Goal: Task Accomplishment & Management: Manage account settings

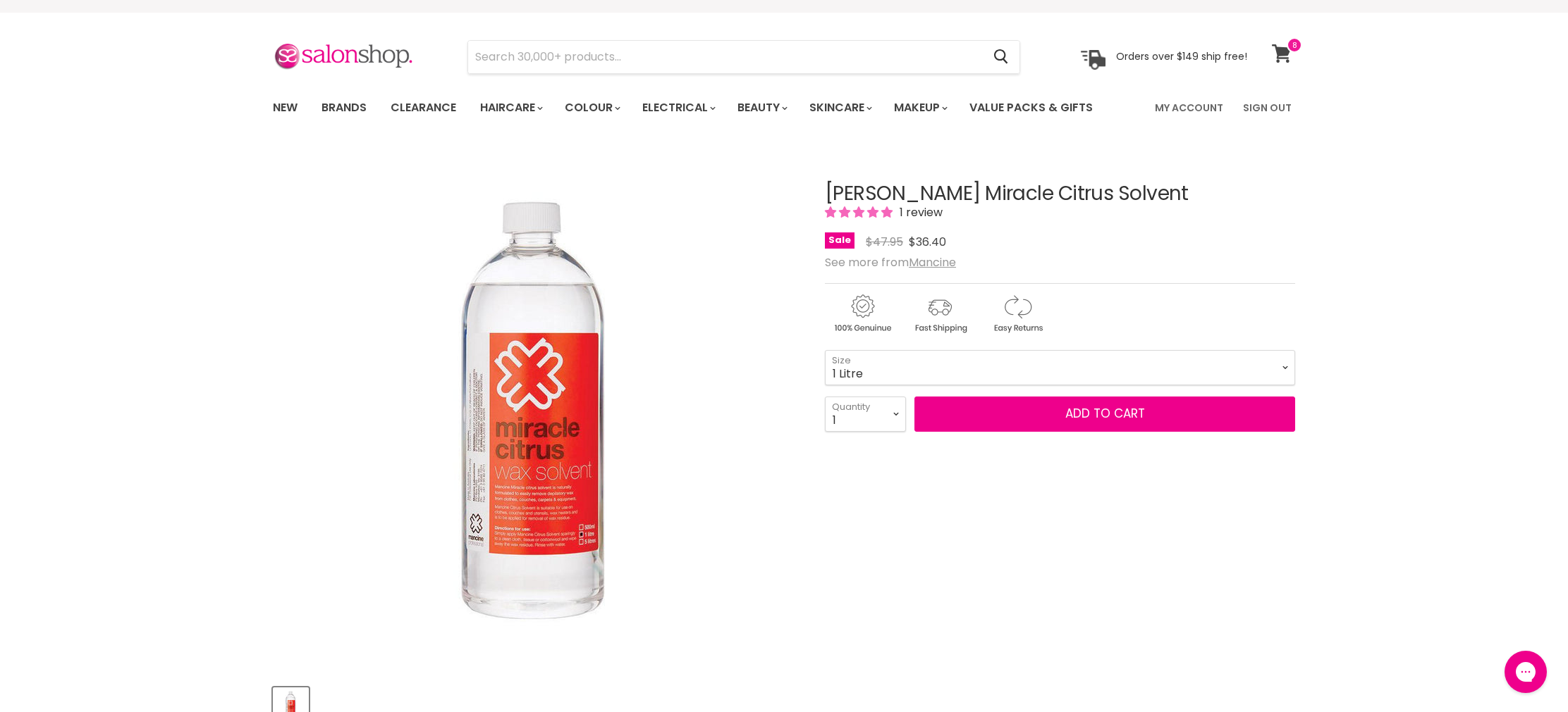
click at [1290, 55] on icon at bounding box center [1281, 54] width 20 height 18
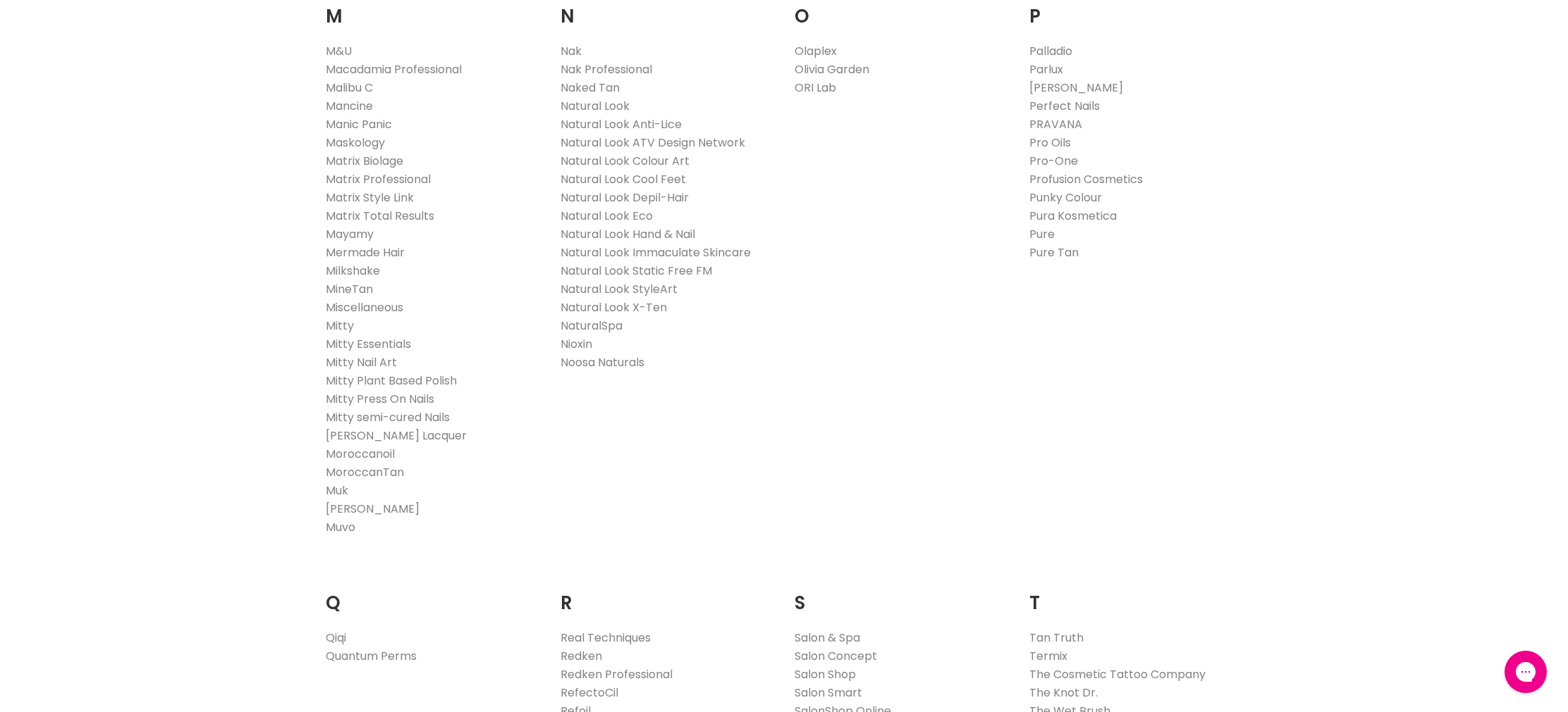
scroll to position [1692, 0]
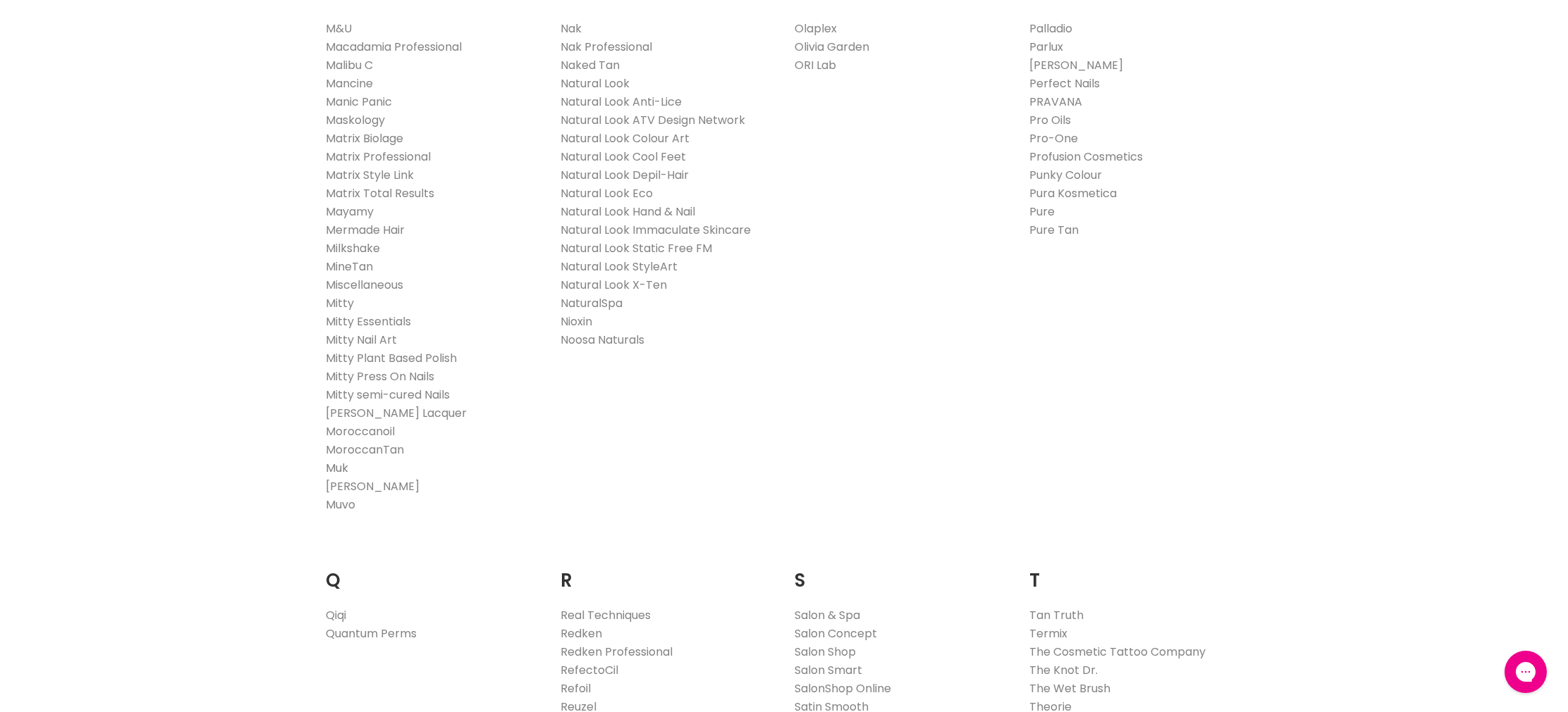
click at [339, 468] on link "Muk" at bounding box center [336, 469] width 22 height 17
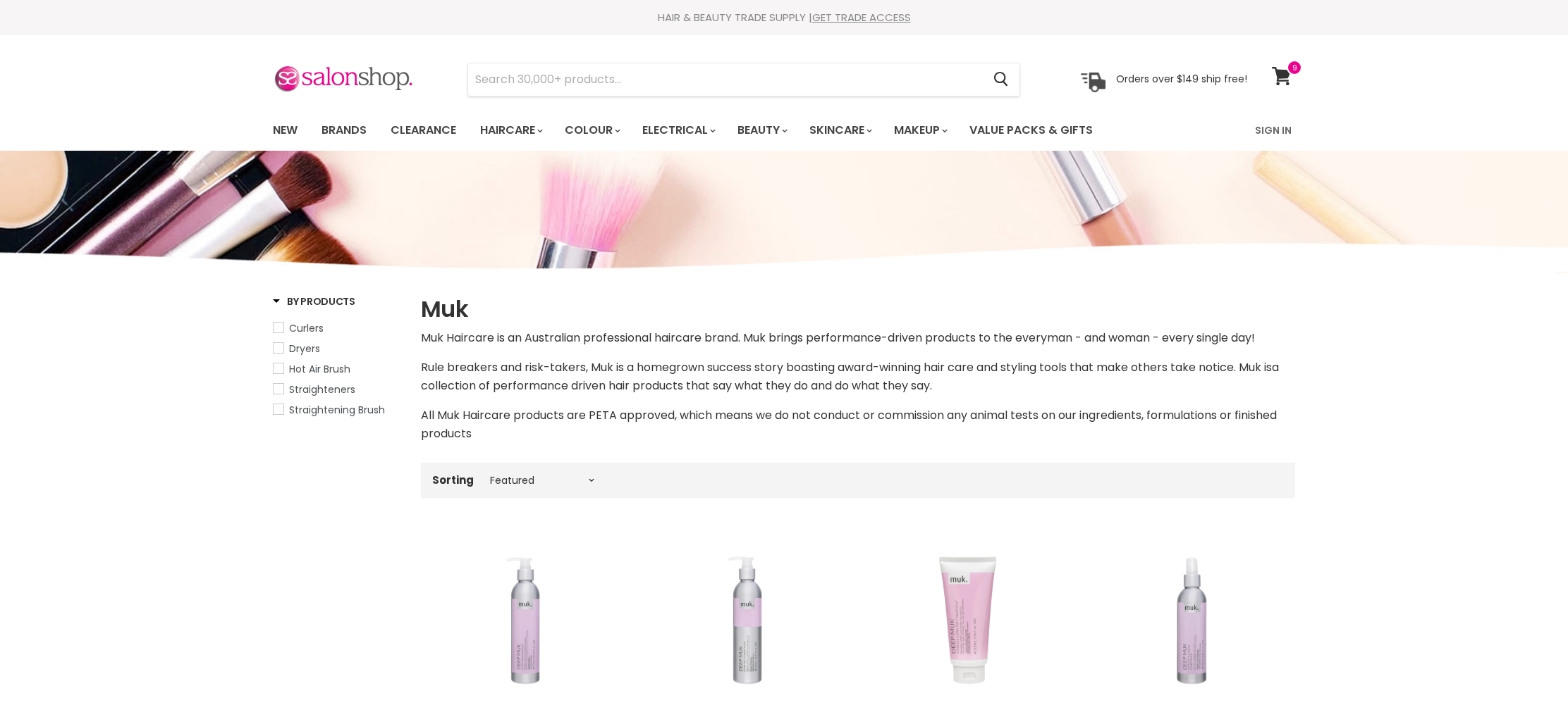
select select "manual"
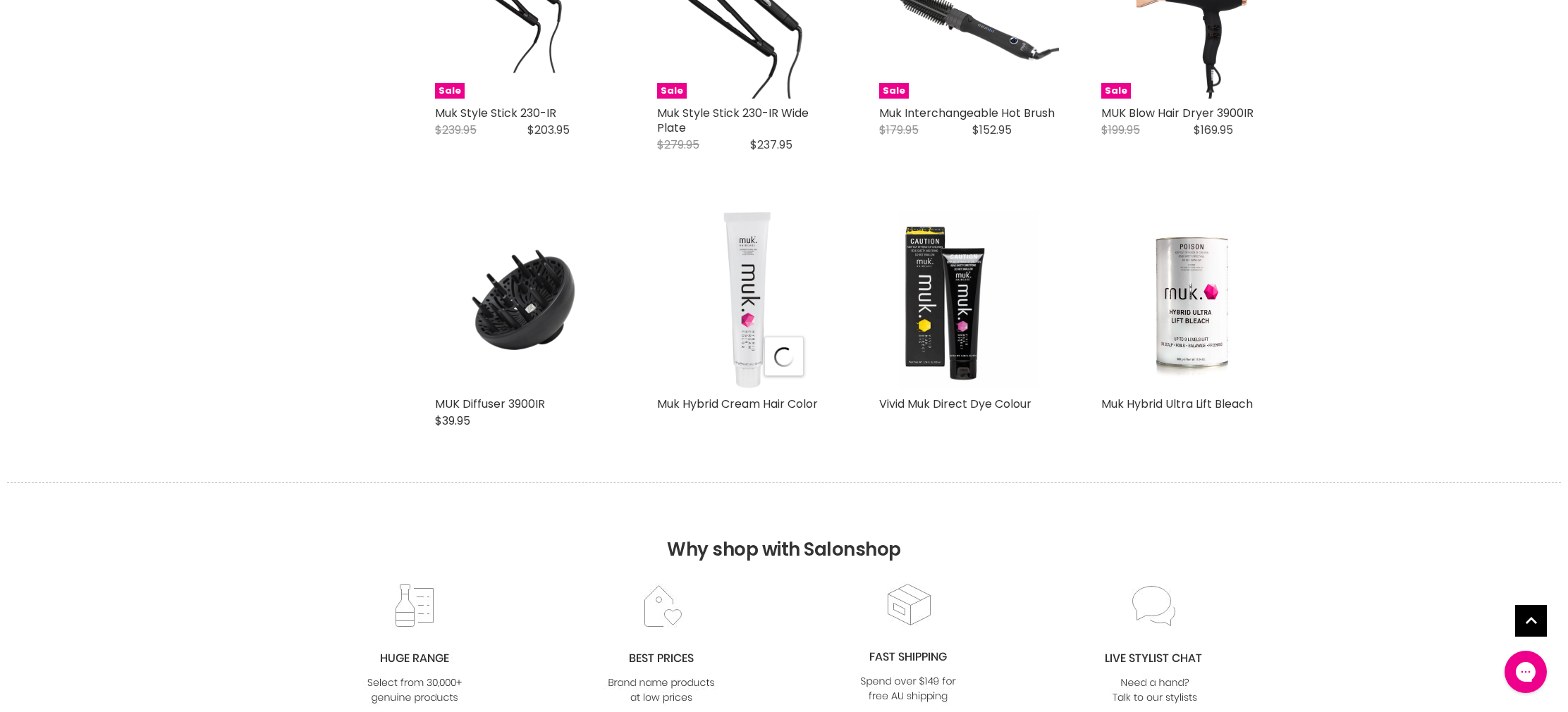
select select "manual"
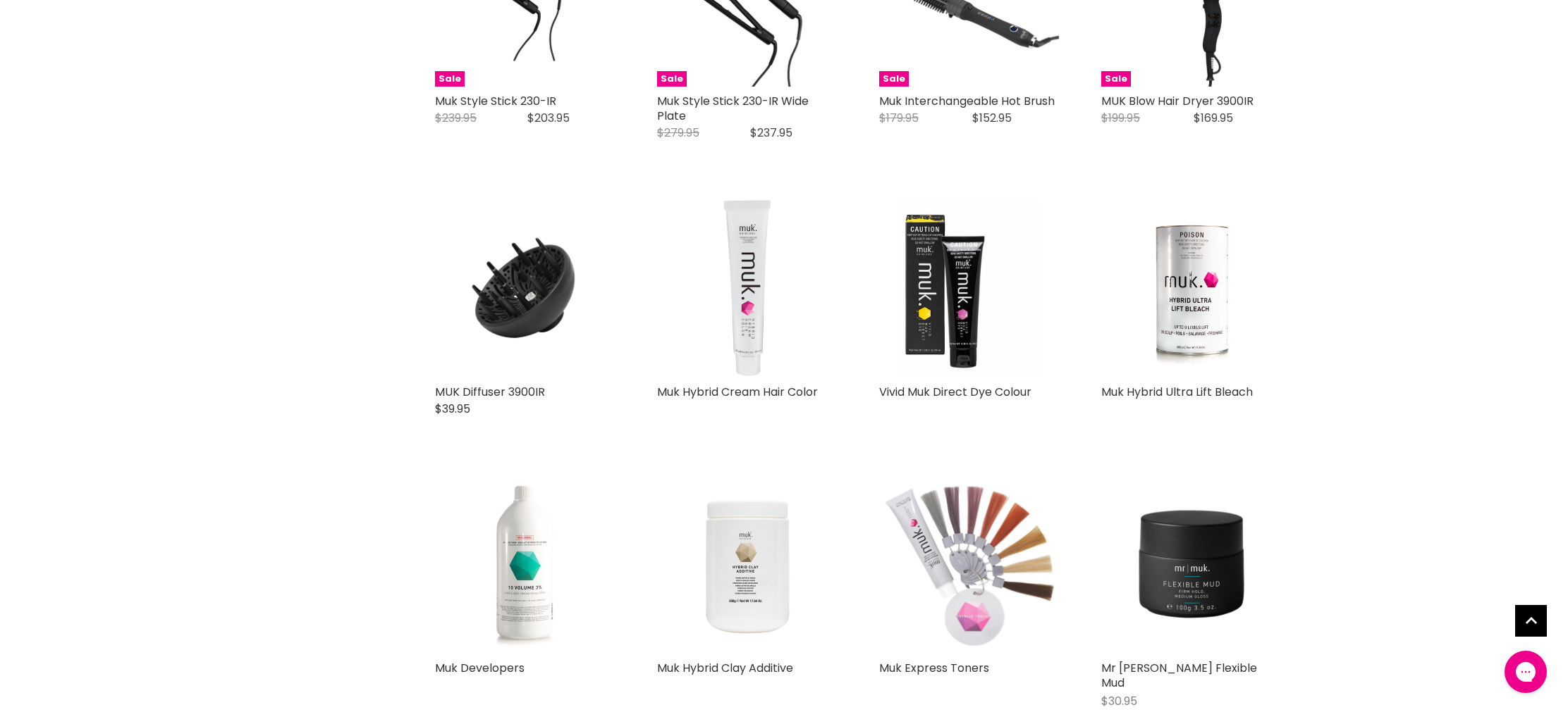
scroll to position [3476, 0]
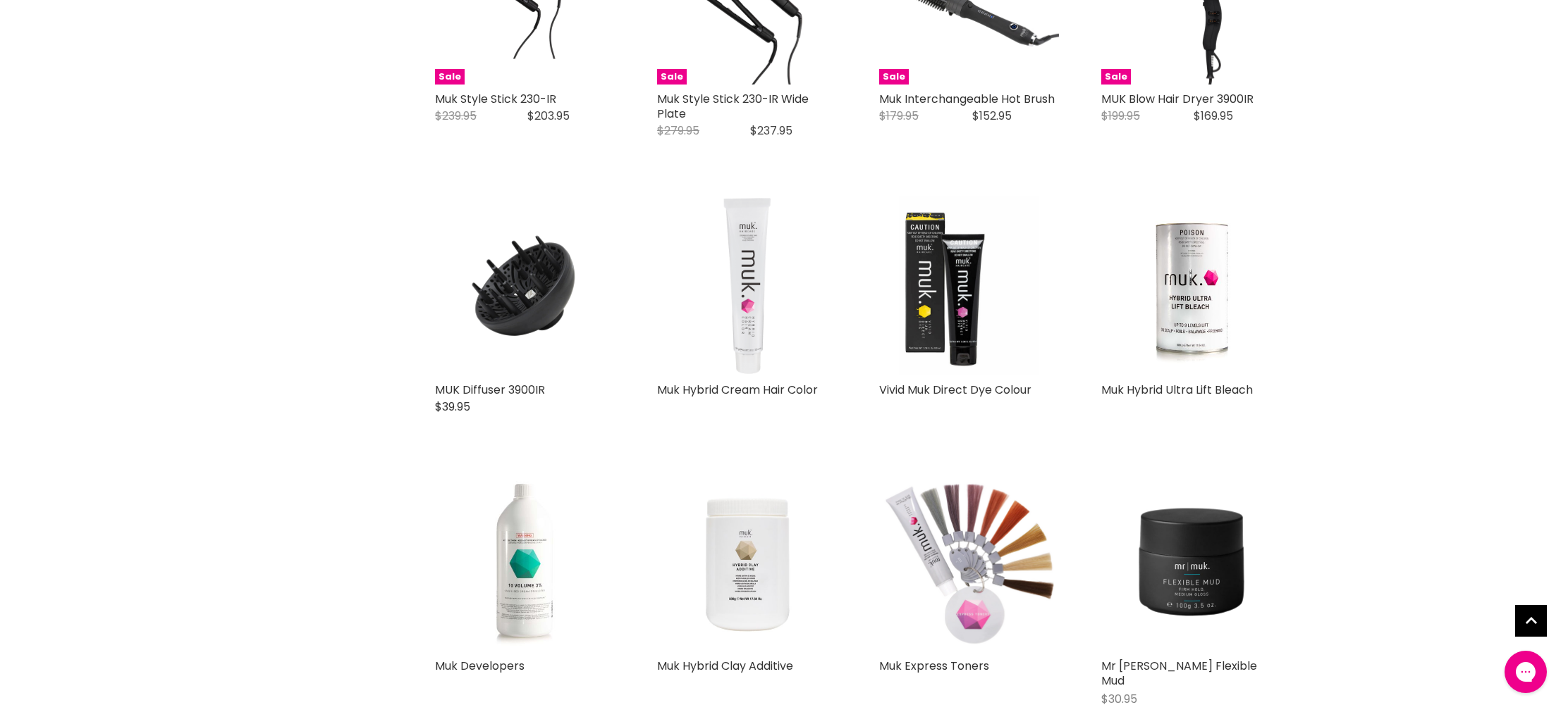
click at [745, 357] on img "Main content" at bounding box center [746, 286] width 150 height 180
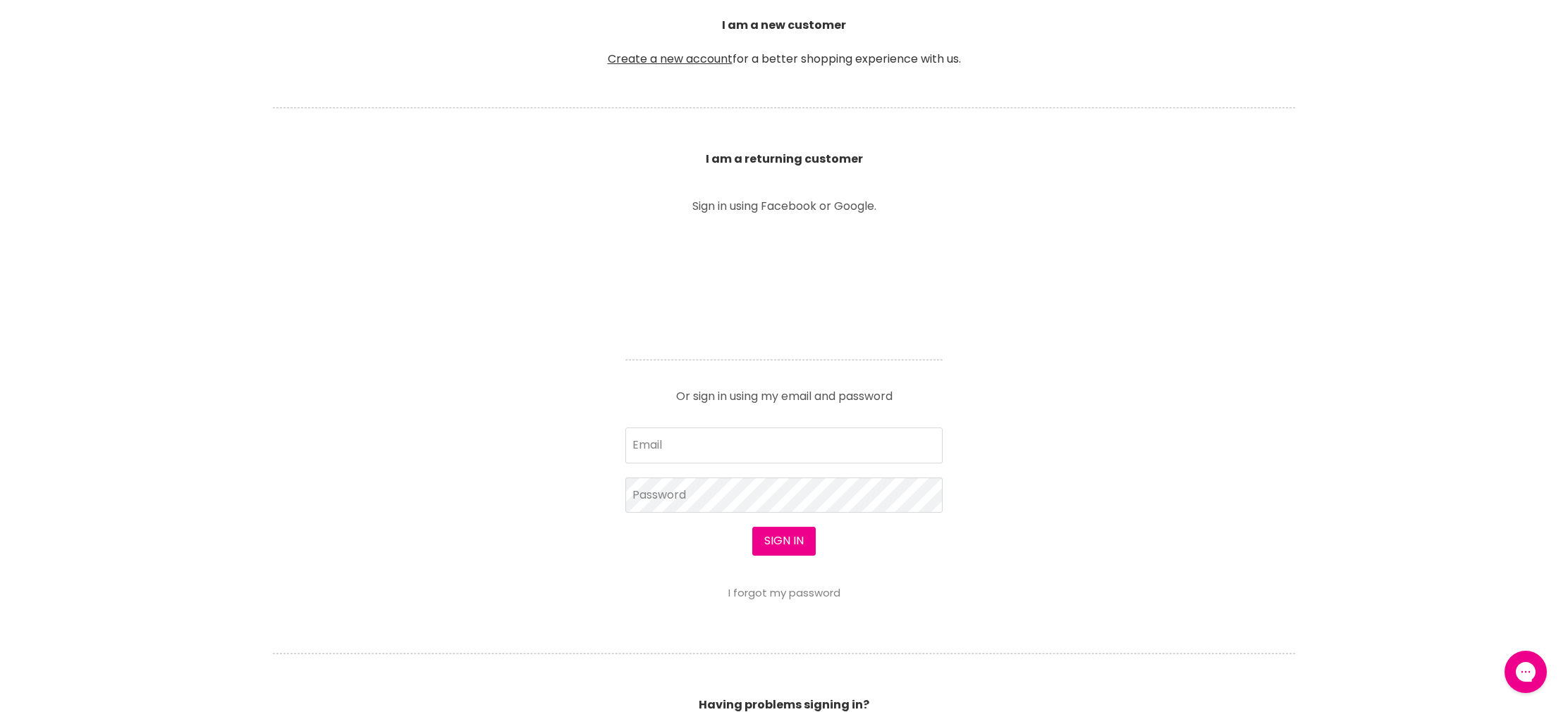
scroll to position [499, 0]
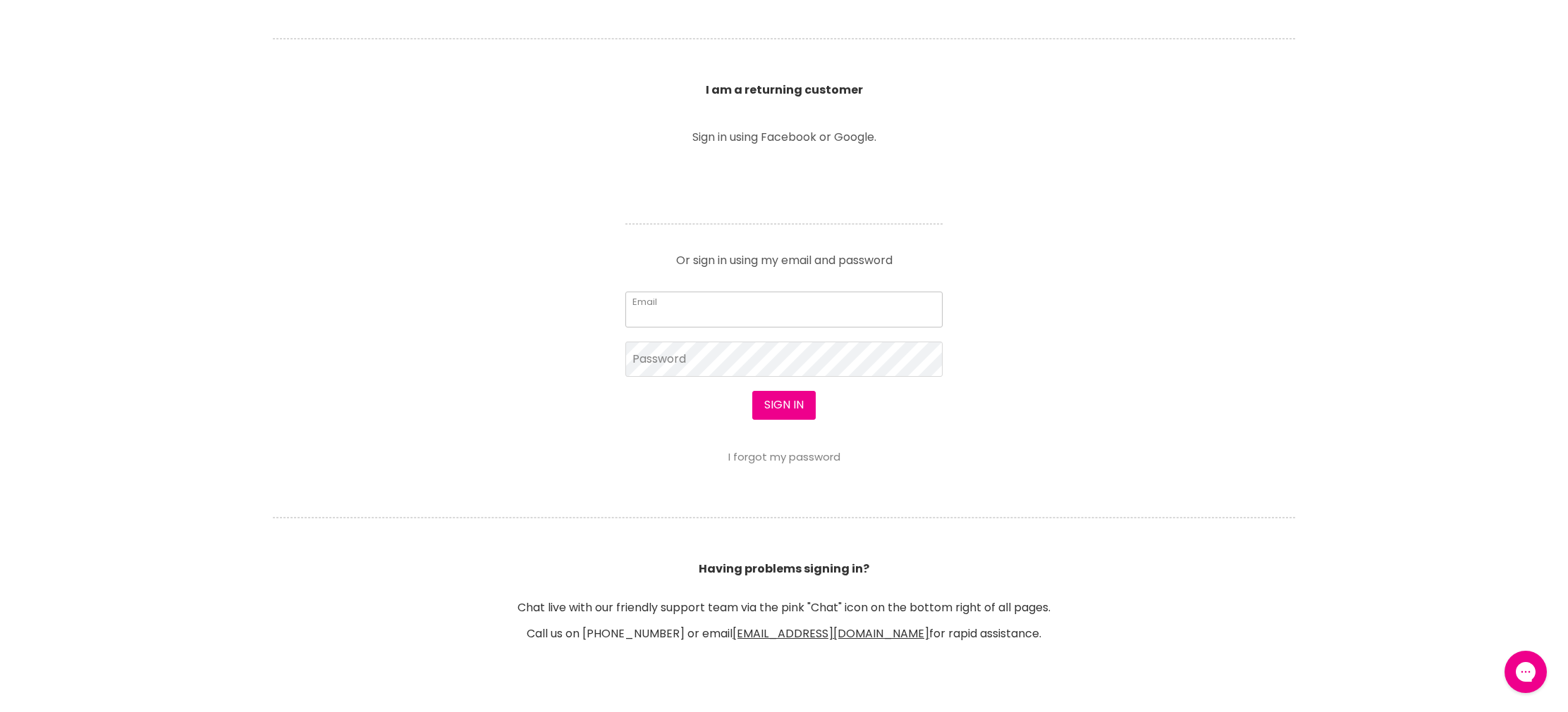
click at [679, 320] on input "Email" at bounding box center [784, 309] width 317 height 36
type input "[EMAIL_ADDRESS][DOMAIN_NAME]"
click at [752, 391] on button "Sign in" at bounding box center [784, 405] width 64 height 28
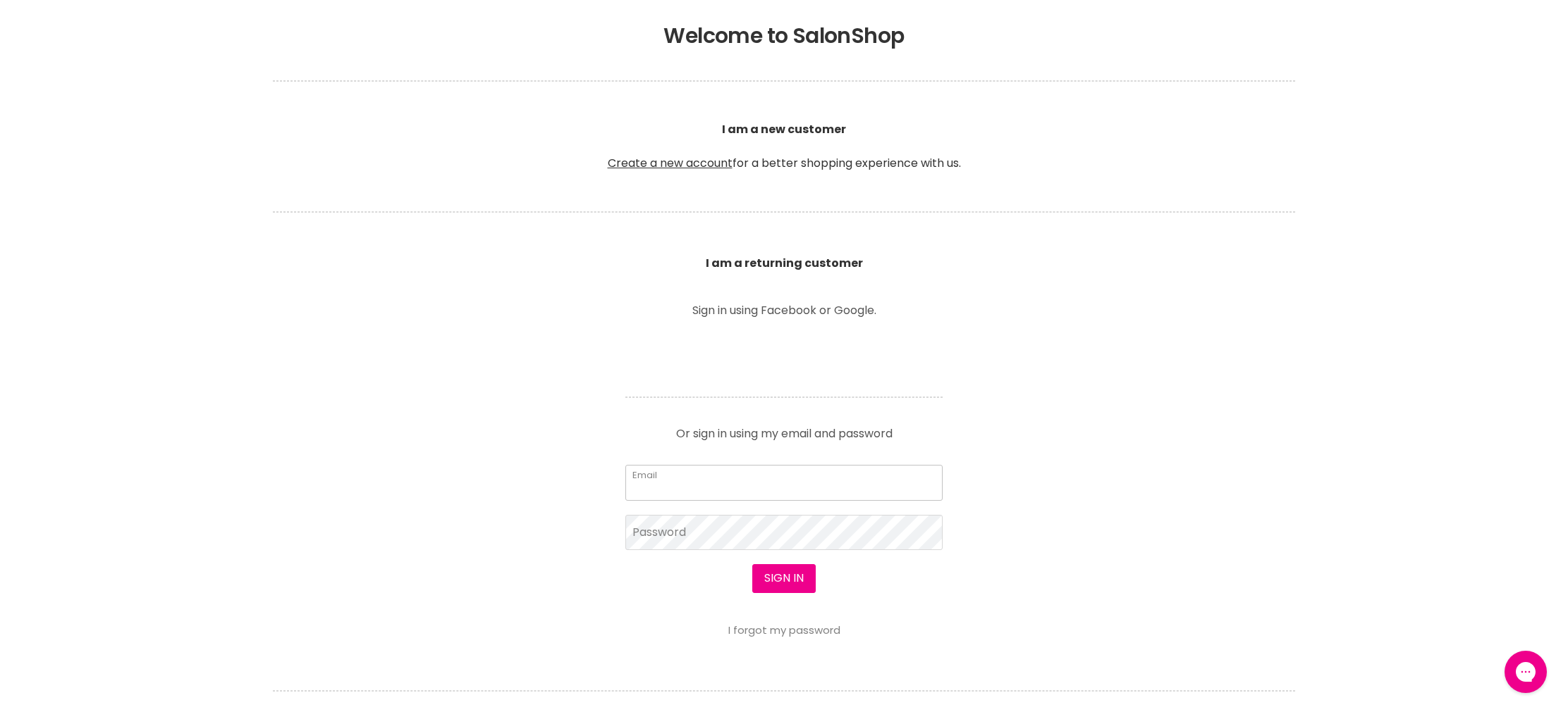
click at [669, 488] on input "Email" at bounding box center [784, 483] width 317 height 36
click at [688, 483] on input "Email" at bounding box center [784, 486] width 317 height 36
click at [703, 491] on input "Email" at bounding box center [784, 485] width 317 height 36
click at [703, 491] on input "Email" at bounding box center [784, 488] width 317 height 36
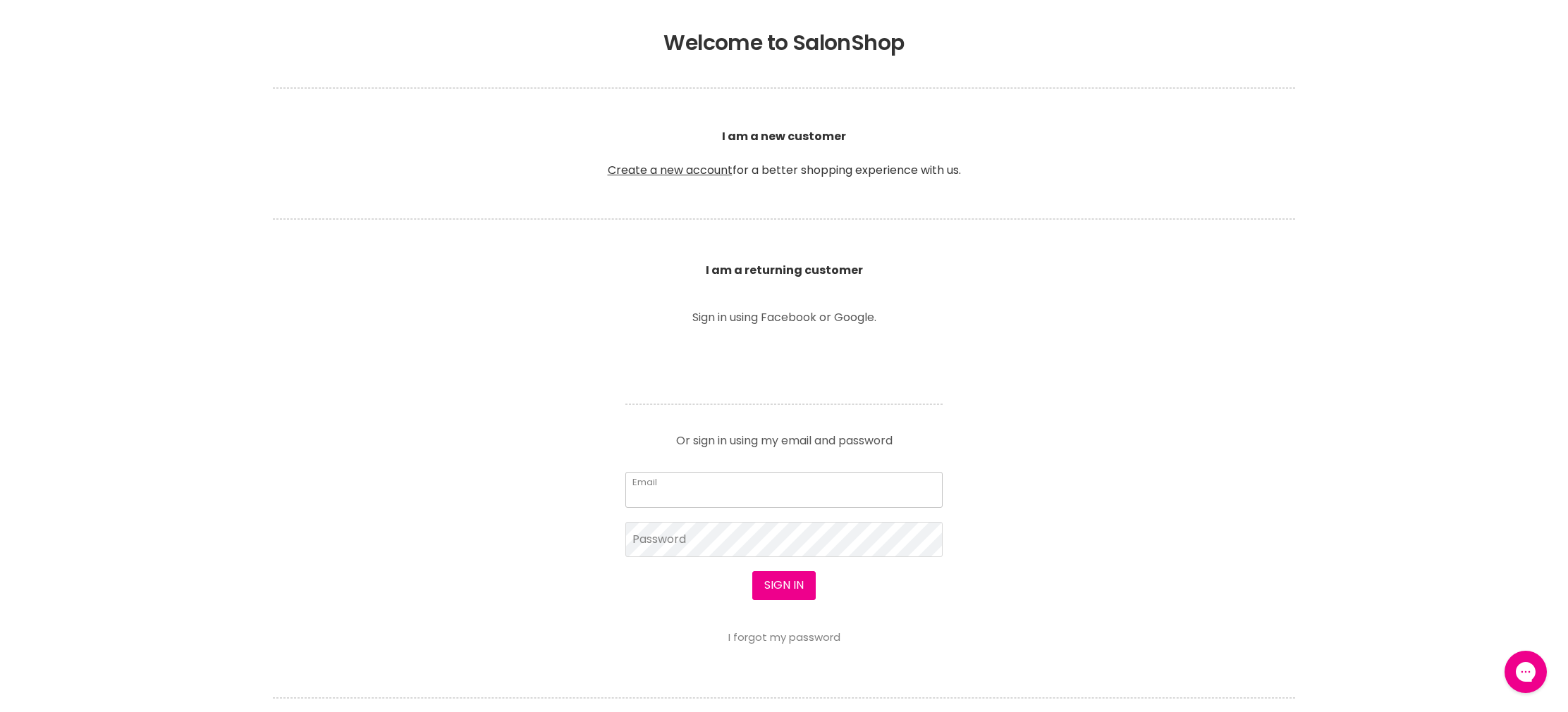
scroll to position [313, 0]
click at [635, 490] on input "Email" at bounding box center [784, 493] width 317 height 36
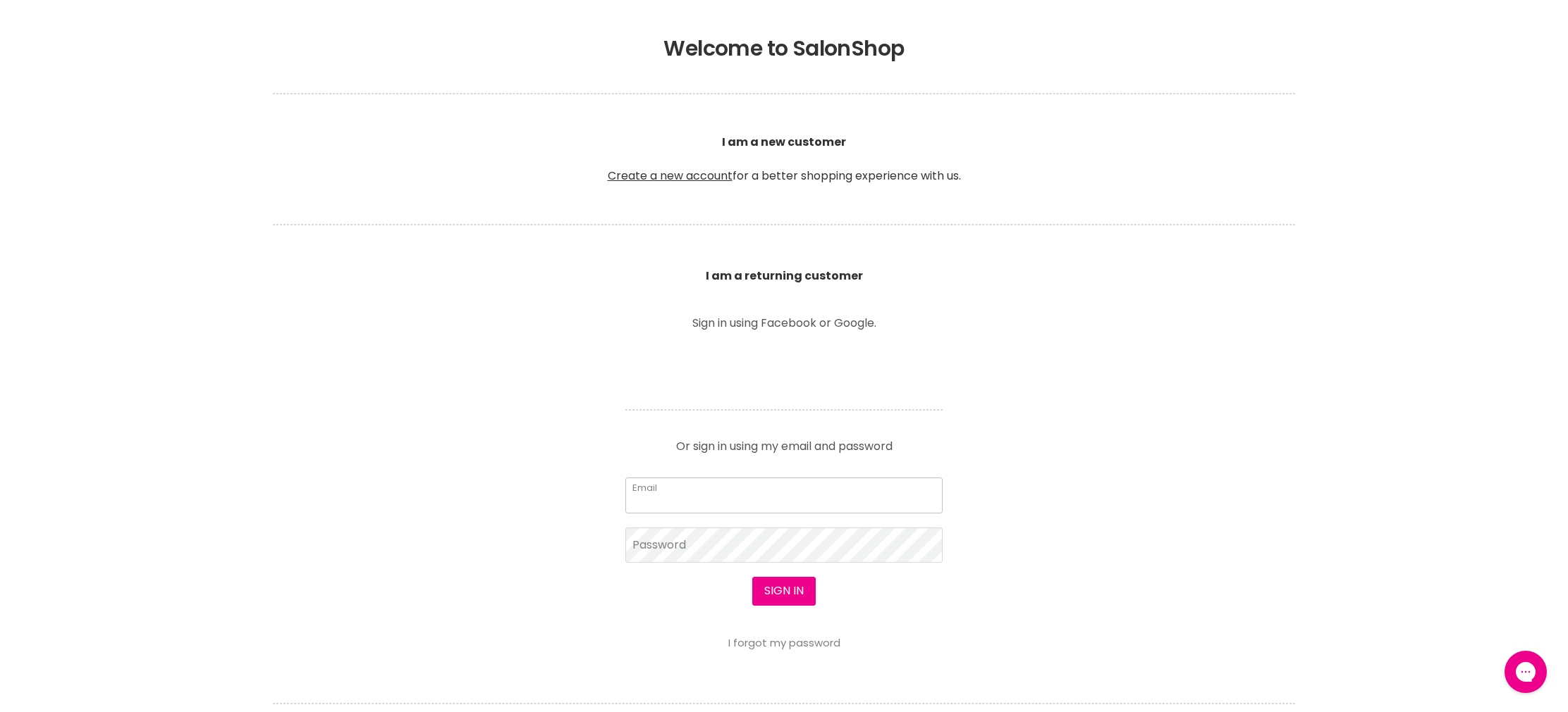
scroll to position [315, 0]
type input "[EMAIL_ADDRESS][DOMAIN_NAME]"
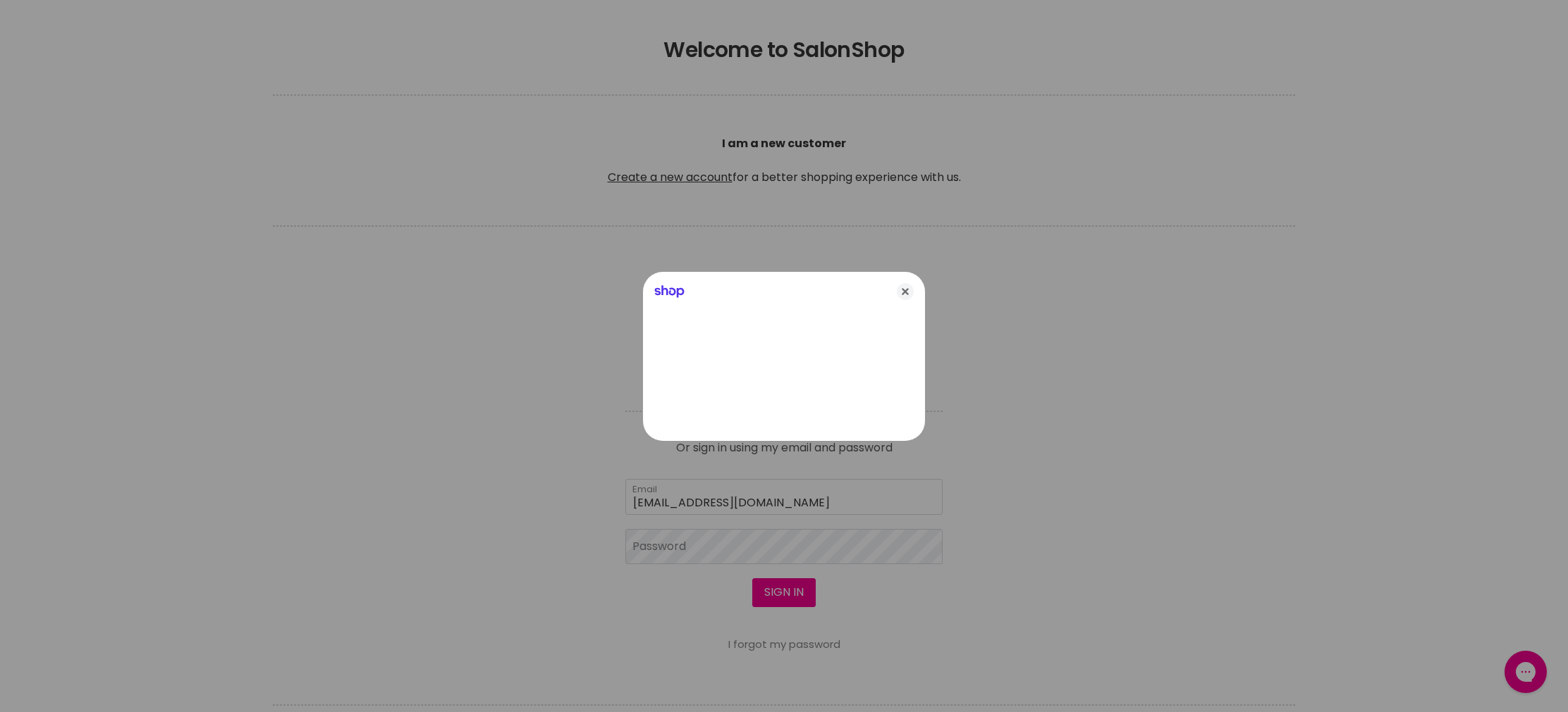
click at [904, 298] on icon "Close" at bounding box center [905, 291] width 17 height 17
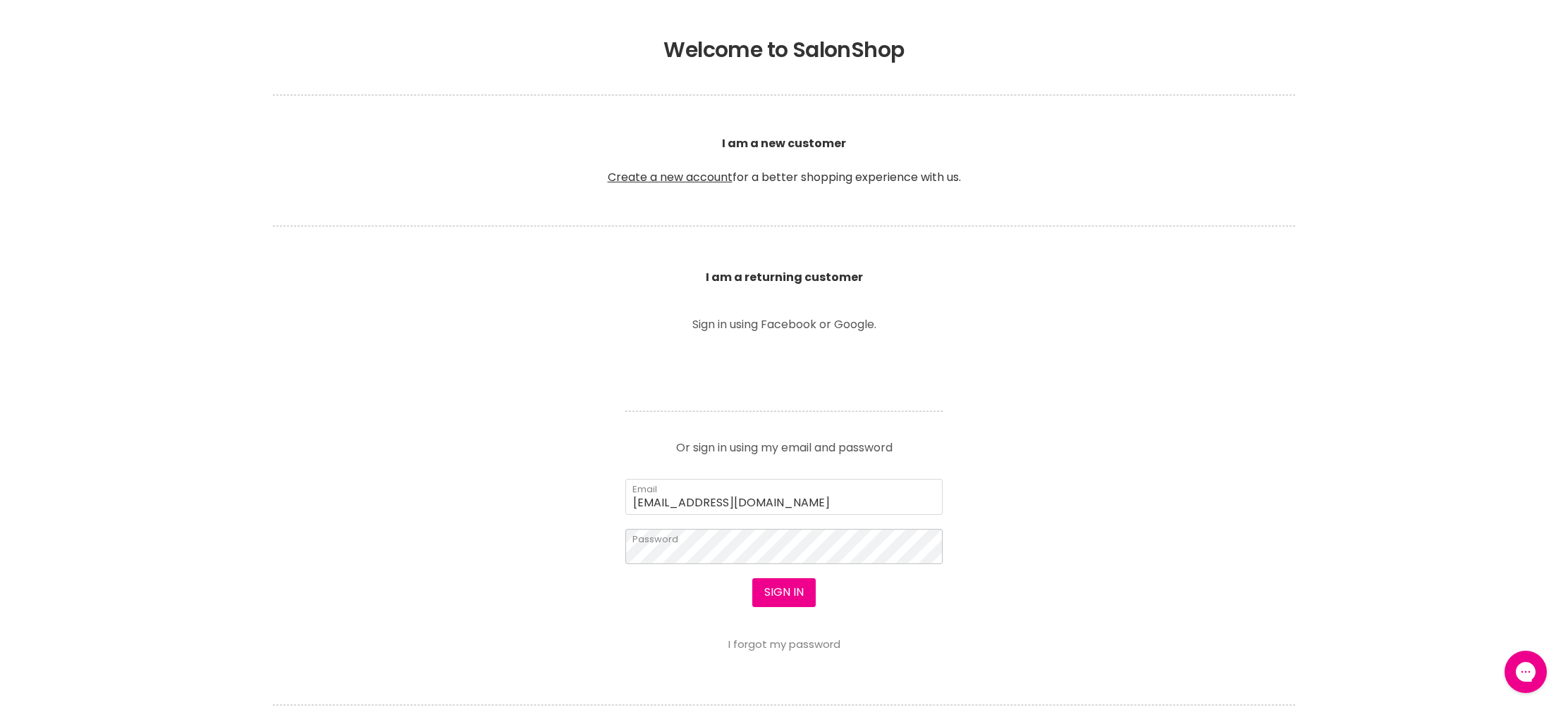
click at [752, 579] on button "Sign in" at bounding box center [784, 593] width 64 height 28
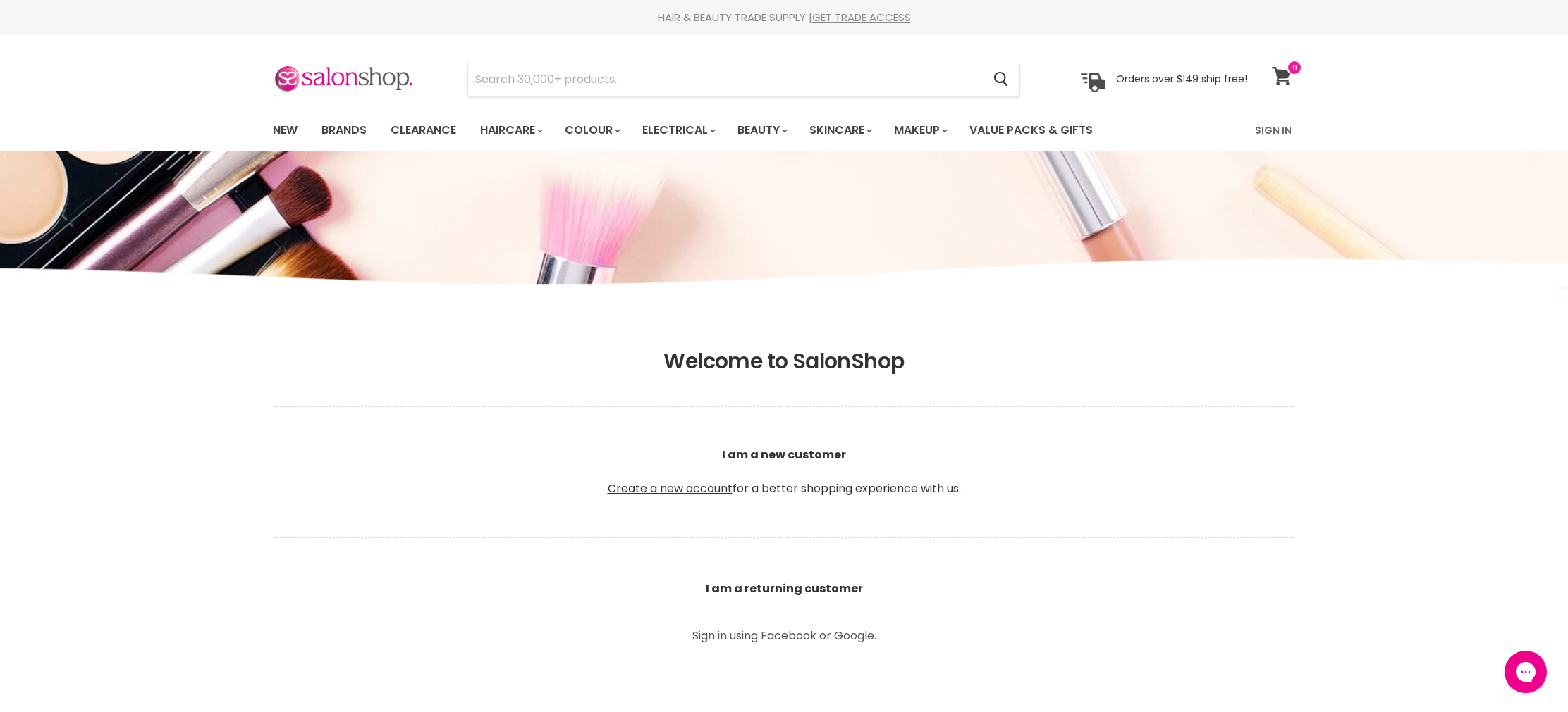
click at [1292, 82] on link "View cart" at bounding box center [1283, 75] width 37 height 32
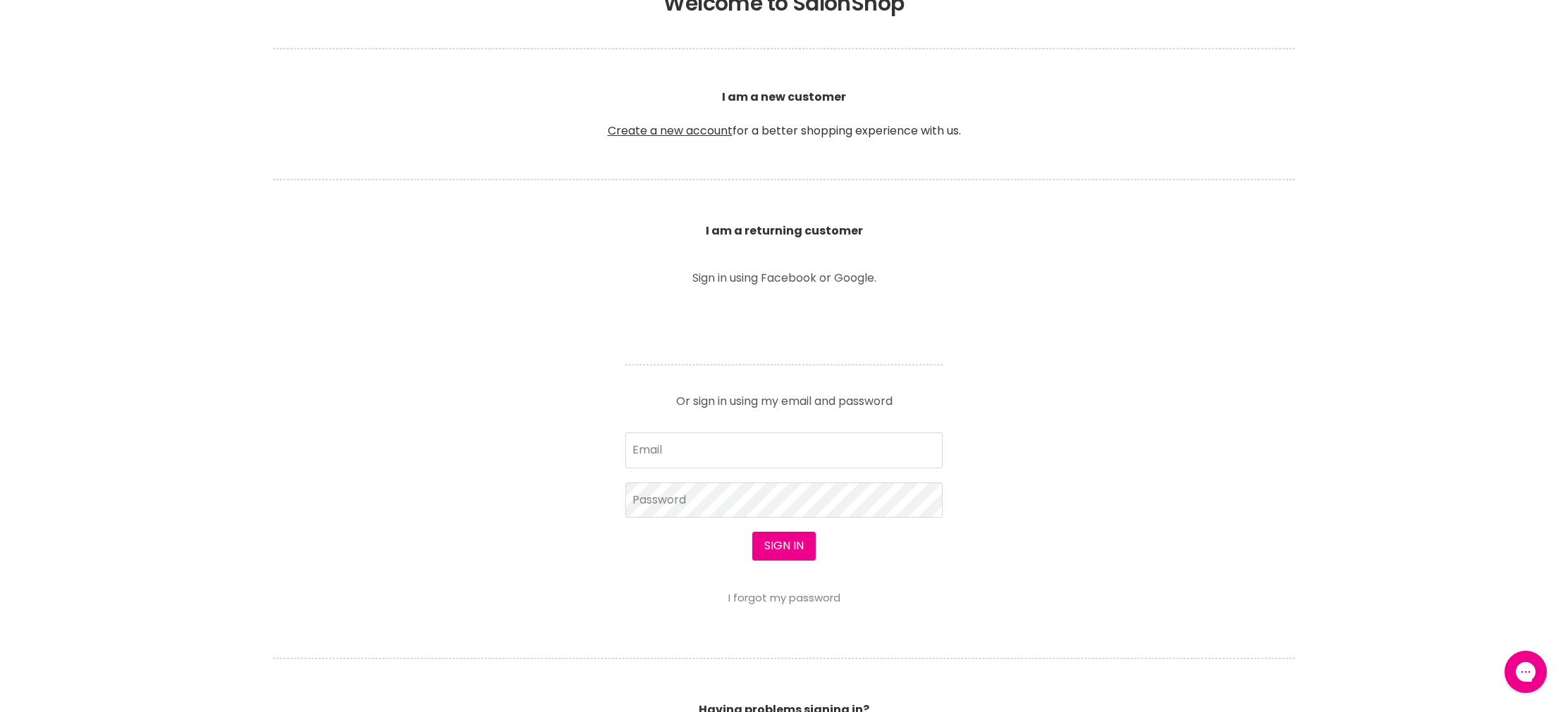
click at [709, 523] on form "Email Password Sign in I forgot my password" at bounding box center [784, 518] width 317 height 171
click at [669, 452] on input "Email" at bounding box center [784, 449] width 317 height 36
type input "sarahporter88@bigpond.com"
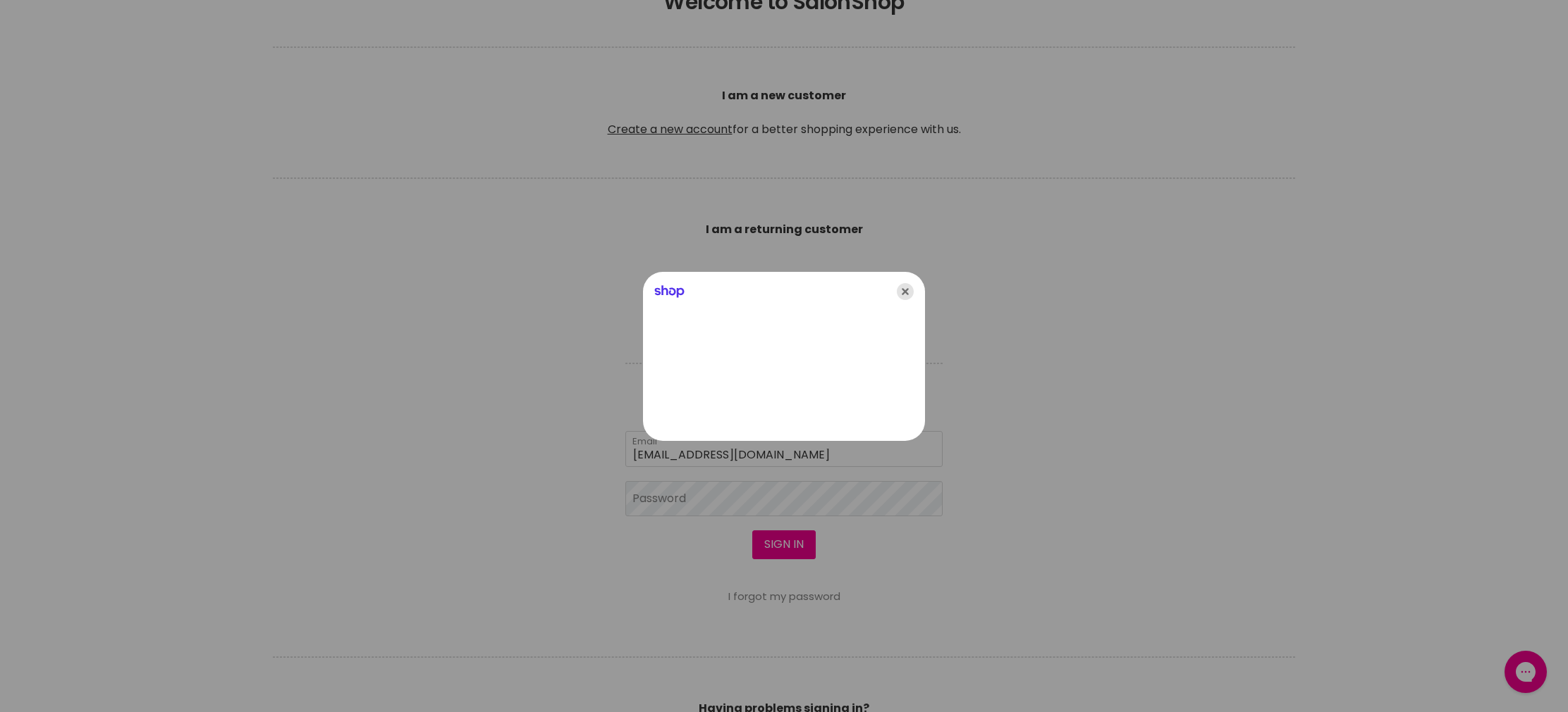
click at [900, 290] on icon "Close" at bounding box center [905, 291] width 17 height 17
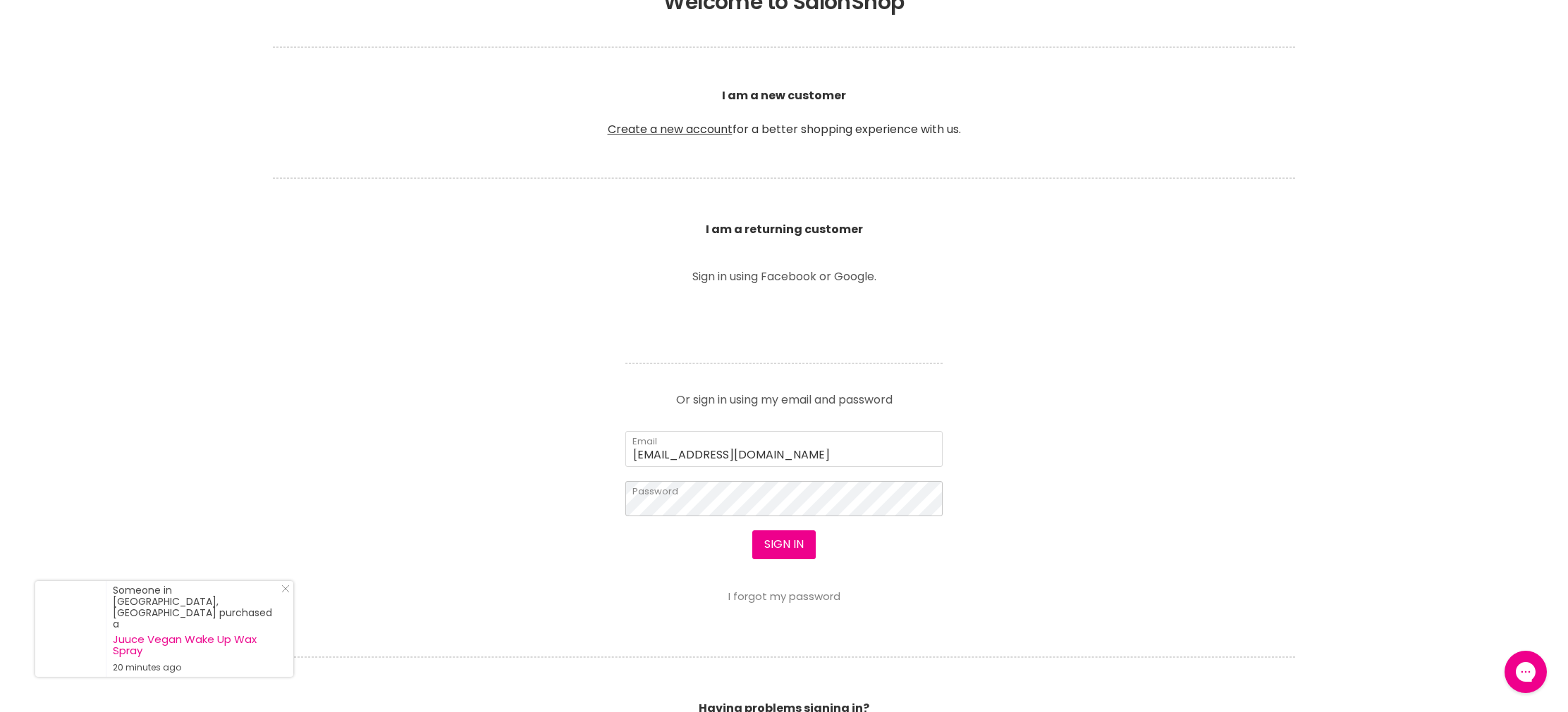
click at [752, 531] on button "Sign in" at bounding box center [784, 545] width 64 height 28
click at [765, 541] on button "Sign in" at bounding box center [784, 545] width 64 height 28
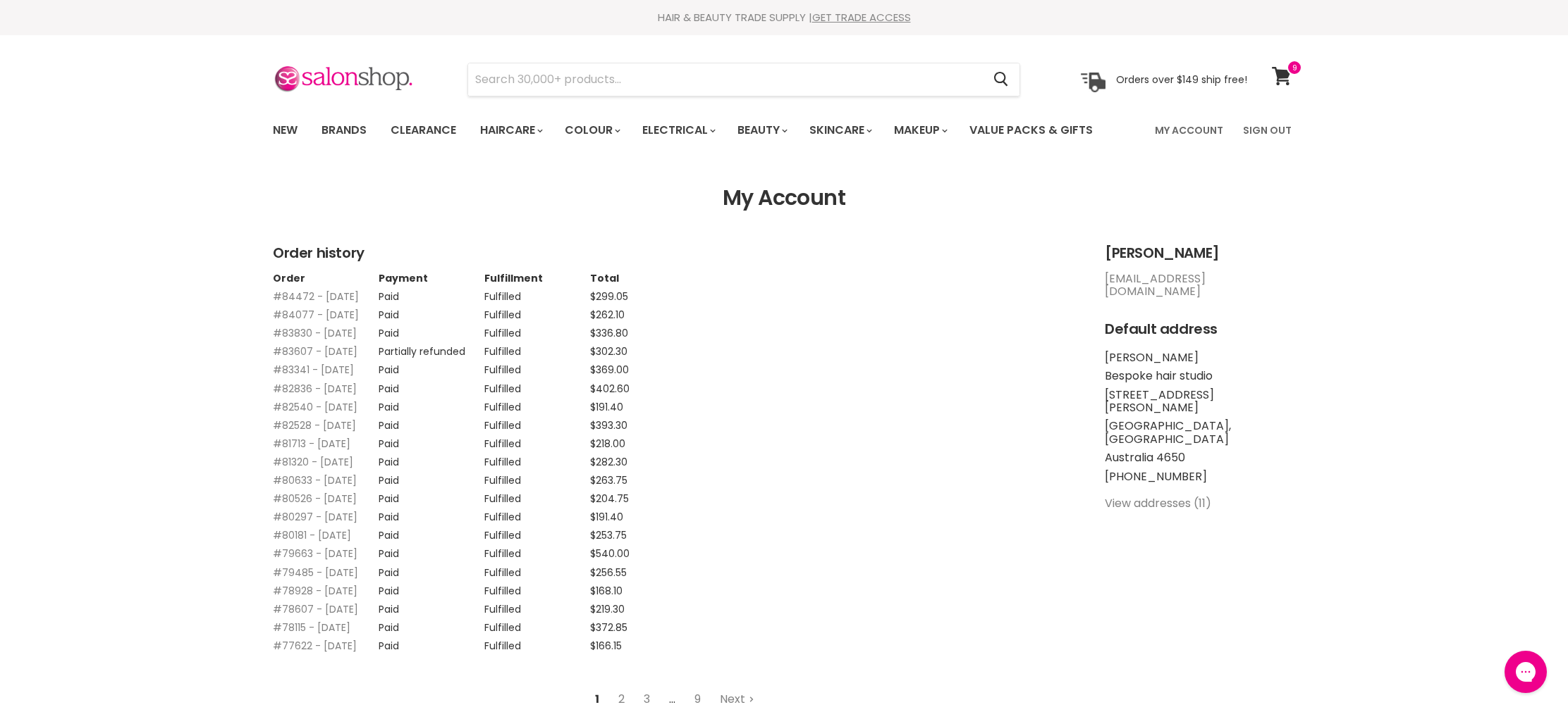
scroll to position [4, 0]
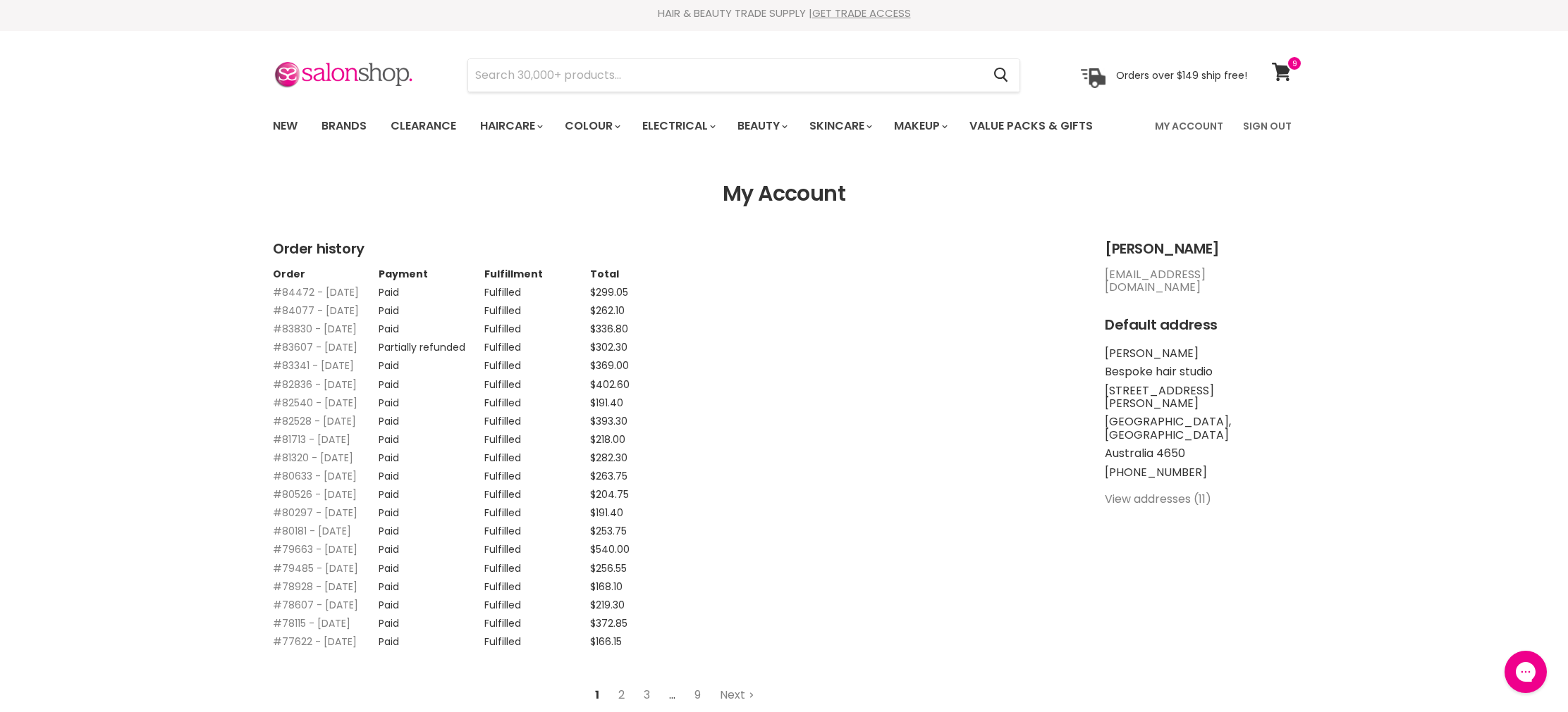
click at [297, 298] on td "#84472 - [DATE]" at bounding box center [326, 289] width 106 height 18
click at [289, 298] on link "#84472 - [DATE]" at bounding box center [316, 296] width 86 height 14
